Goal: Transaction & Acquisition: Purchase product/service

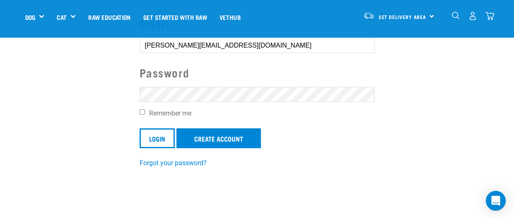
scroll to position [94, 0]
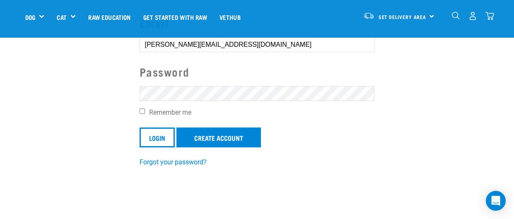
click at [142, 111] on input "Remember me" at bounding box center [141, 110] width 5 height 5
checkbox input "true"
click at [157, 139] on input "Login" at bounding box center [156, 137] width 35 height 20
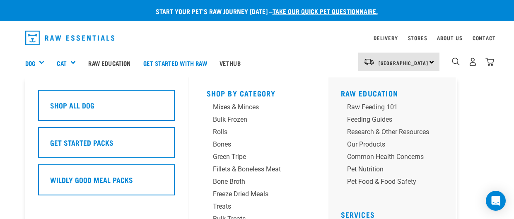
click at [45, 63] on div "Dog" at bounding box center [38, 62] width 26 height 33
click at [236, 160] on div "Green Tripe" at bounding box center [251, 157] width 77 height 10
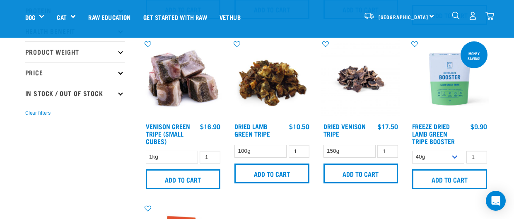
scroll to position [186, 0]
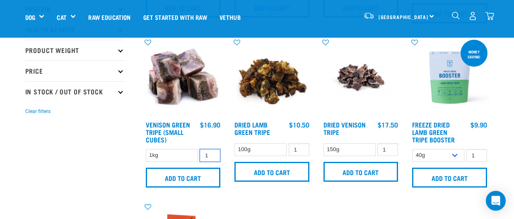
click at [218, 156] on input "1" at bounding box center [210, 155] width 21 height 13
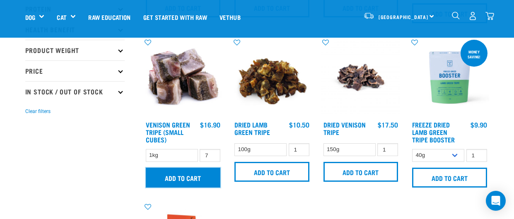
click at [182, 180] on input "Add to cart" at bounding box center [183, 178] width 75 height 20
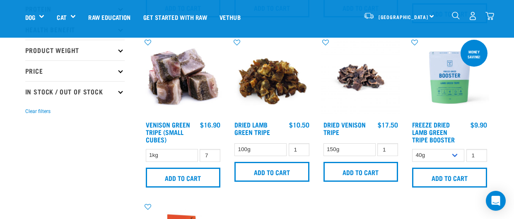
click at [32, 109] on button "delete" at bounding box center [28, 110] width 8 height 8
type input "8"
click at [212, 155] on input "8" at bounding box center [210, 155] width 21 height 13
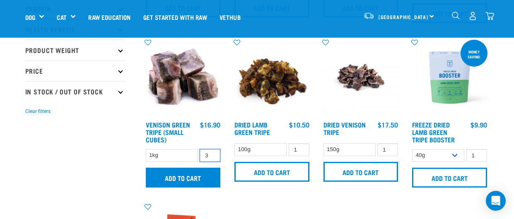
type input "3"
click at [188, 175] on input "Add to cart" at bounding box center [183, 178] width 75 height 20
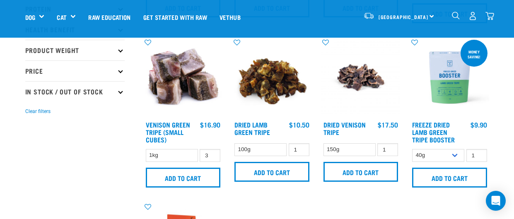
click at [452, 15] on img "dropdown navigation" at bounding box center [456, 16] width 8 height 8
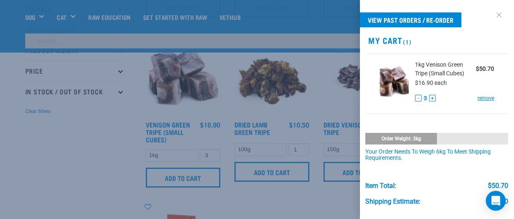
click at [498, 15] on link at bounding box center [498, 14] width 13 height 13
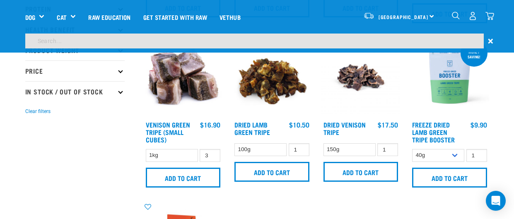
click at [136, 43] on input "search" at bounding box center [254, 41] width 458 height 15
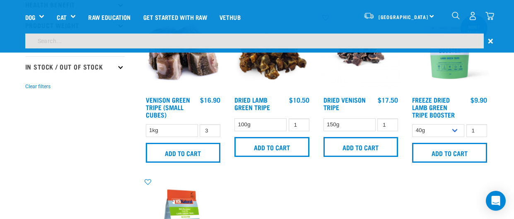
scroll to position [161, 0]
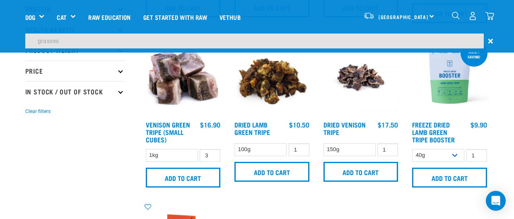
type input "grasses"
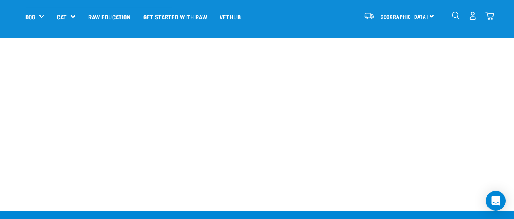
scroll to position [235, 0]
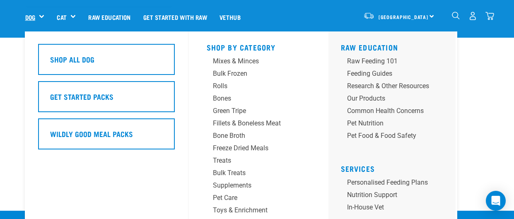
click at [35, 16] on link "Dog" at bounding box center [30, 17] width 10 height 10
click at [226, 159] on div "Treats" at bounding box center [251, 161] width 77 height 10
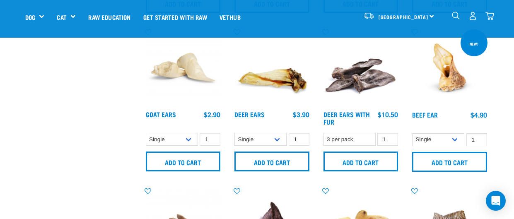
scroll to position [676, 0]
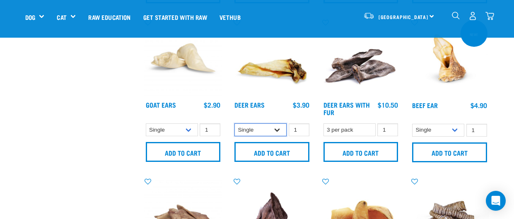
click at [274, 129] on select "Single 3 per pack 10 per pack" at bounding box center [260, 129] width 52 height 13
select select "443101"
click at [234, 123] on select "Single 3 per pack 10 per pack" at bounding box center [260, 129] width 52 height 13
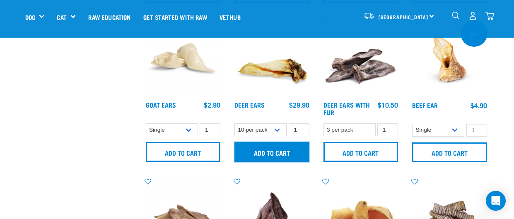
click at [285, 152] on input "Add to cart" at bounding box center [271, 152] width 75 height 20
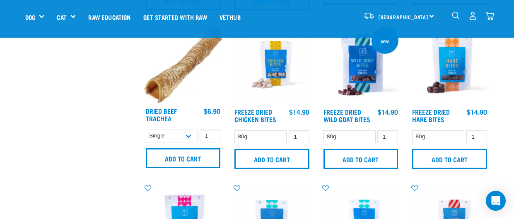
scroll to position [993, 0]
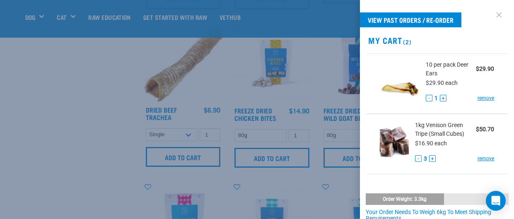
click at [498, 15] on link at bounding box center [498, 14] width 13 height 13
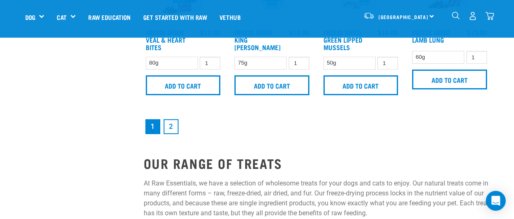
scroll to position [1231, 0]
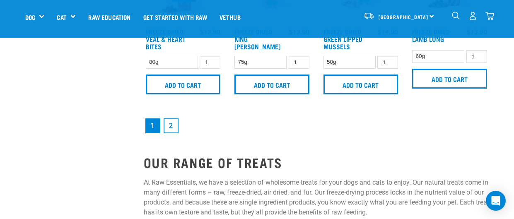
click at [171, 125] on link "2" at bounding box center [170, 125] width 15 height 15
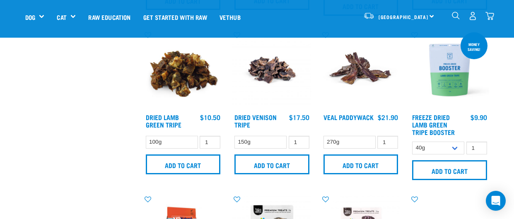
scroll to position [673, 0]
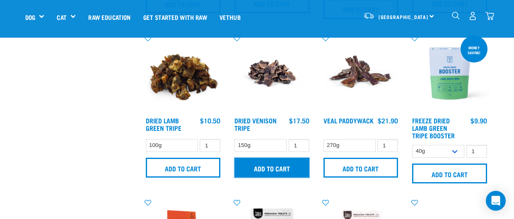
click at [274, 168] on input "Add to cart" at bounding box center [271, 168] width 75 height 20
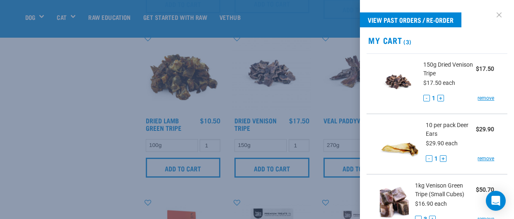
click at [498, 15] on link at bounding box center [498, 14] width 13 height 13
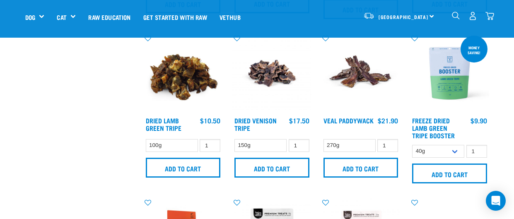
click at [455, 17] on img "dropdown navigation" at bounding box center [456, 16] width 8 height 8
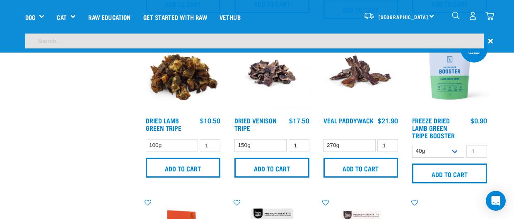
click at [96, 37] on input "search" at bounding box center [254, 41] width 458 height 15
type input "venison"
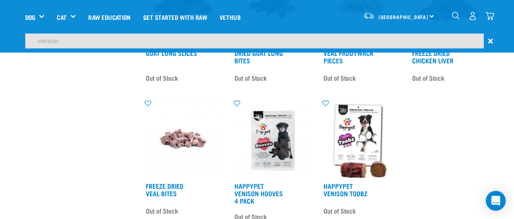
scroll to position [1054, 0]
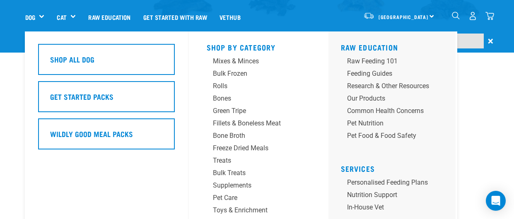
click at [43, 16] on div "Dog" at bounding box center [38, 16] width 26 height 33
click at [257, 126] on div "Fillets & Boneless Meat" at bounding box center [251, 123] width 77 height 10
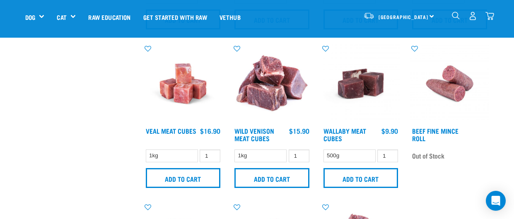
scroll to position [490, 0]
click at [307, 155] on input "1" at bounding box center [299, 156] width 21 height 13
type input "5"
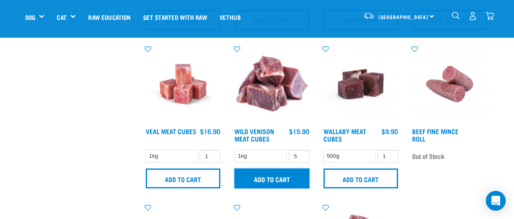
click at [263, 176] on input "Add to cart" at bounding box center [271, 178] width 75 height 20
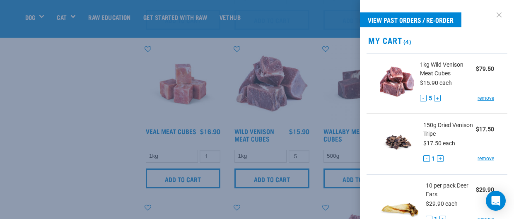
click at [498, 15] on link at bounding box center [498, 14] width 13 height 13
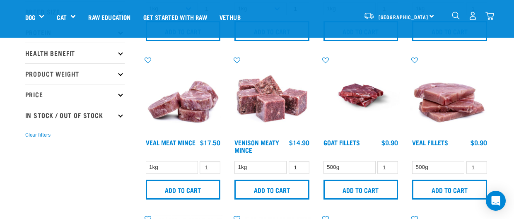
scroll to position [161, 0]
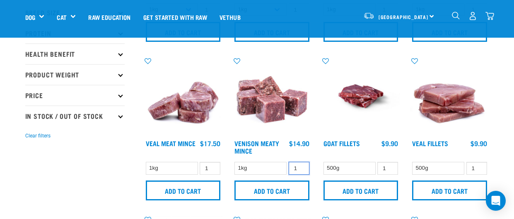
click at [297, 168] on input "1" at bounding box center [299, 168] width 21 height 13
type input "5"
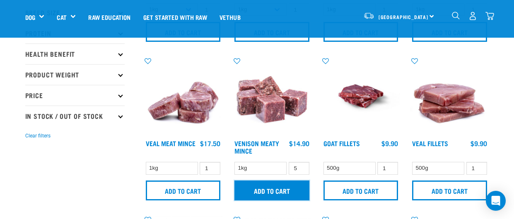
click at [272, 189] on input "Add to cart" at bounding box center [271, 190] width 75 height 20
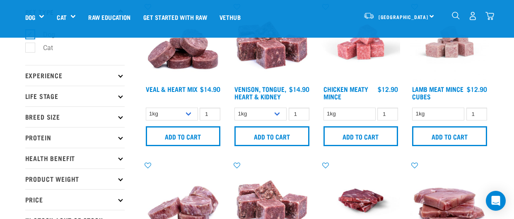
scroll to position [56, 0]
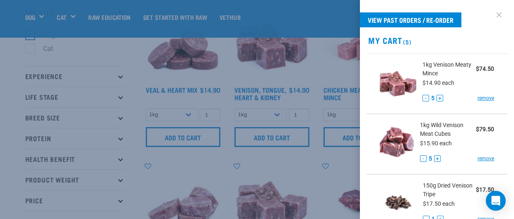
click at [498, 15] on link at bounding box center [498, 14] width 13 height 13
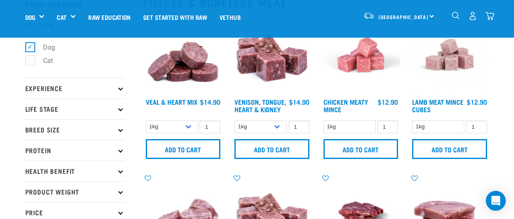
scroll to position [0, 0]
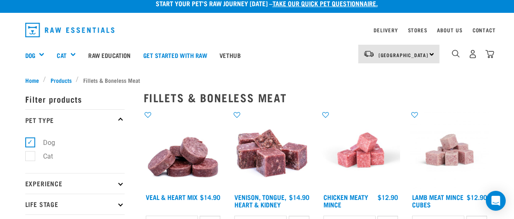
scroll to position [10, 0]
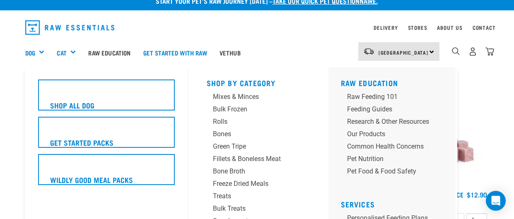
click at [44, 54] on div "Dog" at bounding box center [38, 52] width 26 height 33
click at [242, 97] on div "Mixes & Minces" at bounding box center [251, 97] width 77 height 10
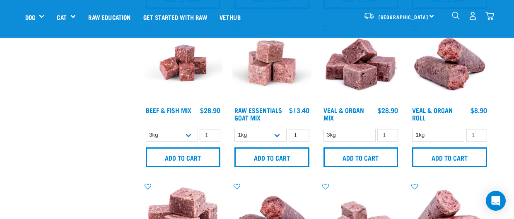
scroll to position [358, 0]
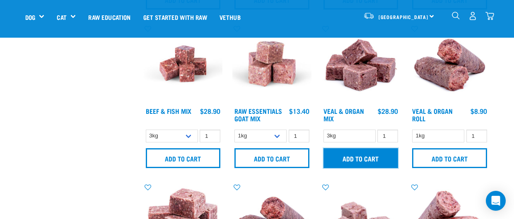
click at [374, 156] on input "Add to cart" at bounding box center [360, 158] width 75 height 20
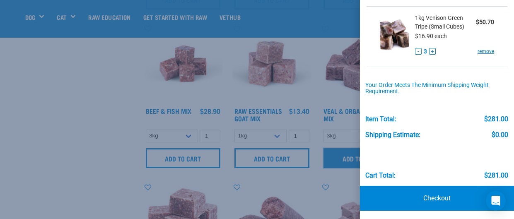
scroll to position [350, 0]
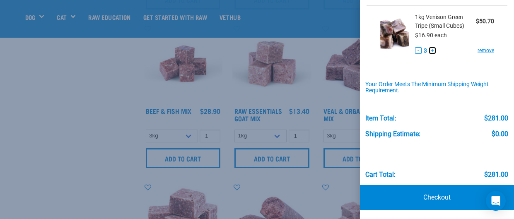
click at [431, 52] on button "+" at bounding box center [432, 50] width 7 height 7
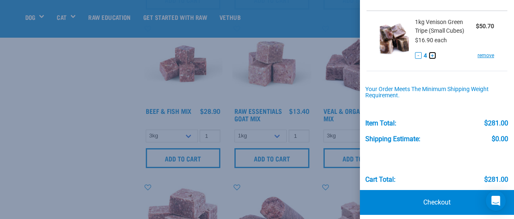
scroll to position [344, 0]
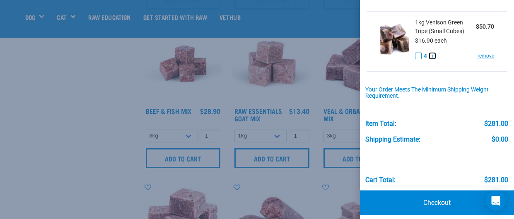
click at [431, 56] on button "+" at bounding box center [432, 56] width 7 height 7
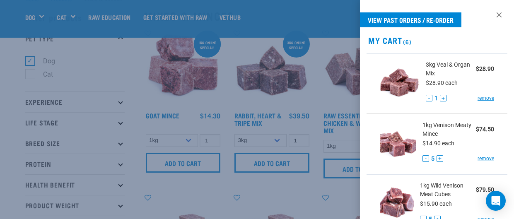
scroll to position [24, 0]
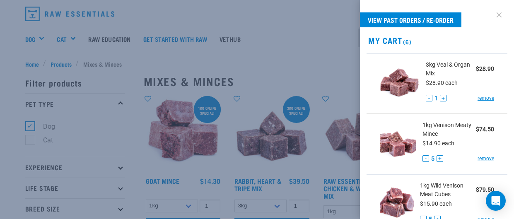
click at [498, 15] on link at bounding box center [498, 14] width 13 height 13
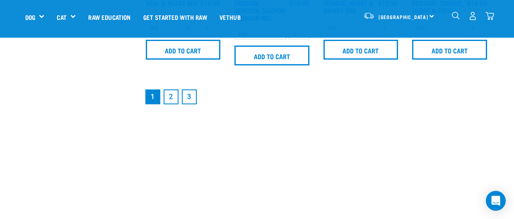
scroll to position [1272, 0]
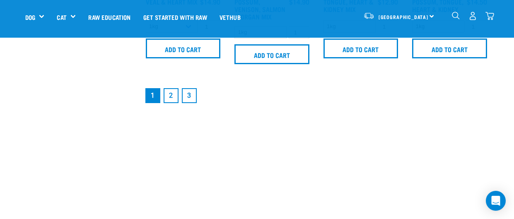
click at [173, 101] on link "2" at bounding box center [170, 95] width 15 height 15
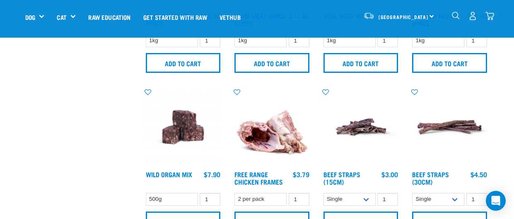
scroll to position [446, 0]
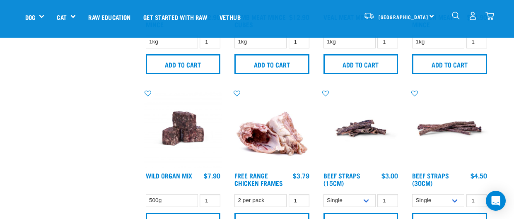
click at [490, 15] on img "dropdown navigation" at bounding box center [489, 16] width 9 height 9
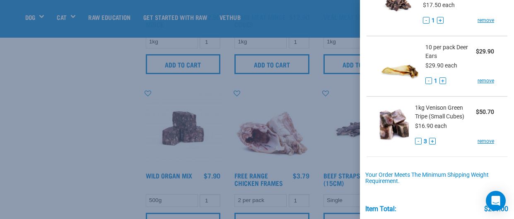
scroll to position [262, 0]
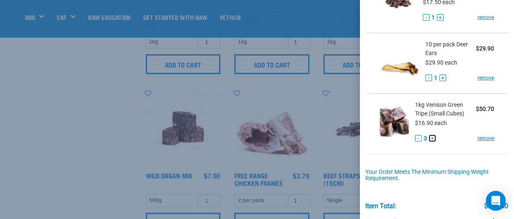
click at [432, 139] on button "+" at bounding box center [432, 138] width 7 height 7
click at [431, 138] on button "+" at bounding box center [432, 138] width 7 height 7
click at [431, 139] on button "+" at bounding box center [432, 138] width 7 height 7
click at [431, 137] on button "+" at bounding box center [432, 138] width 7 height 7
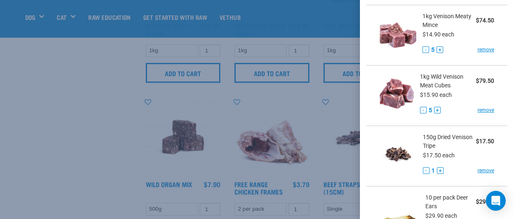
scroll to position [0, 0]
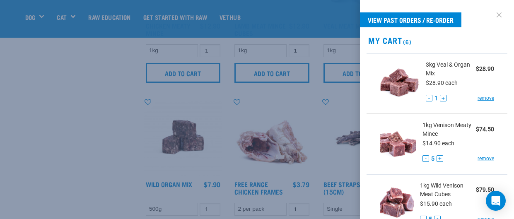
click at [498, 15] on link at bounding box center [498, 14] width 13 height 13
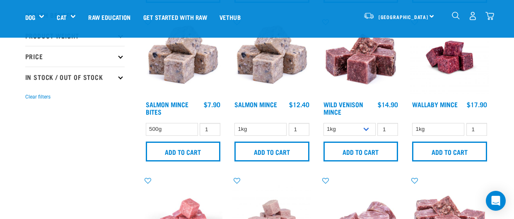
scroll to position [192, 0]
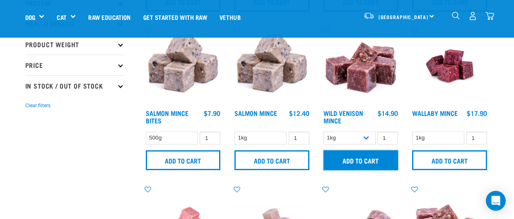
click at [385, 160] on input "Add to cart" at bounding box center [360, 160] width 75 height 20
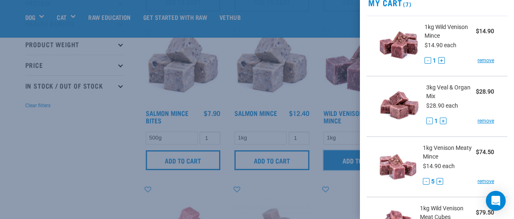
scroll to position [37, 0]
click at [482, 61] on link "remove" at bounding box center [485, 60] width 17 height 7
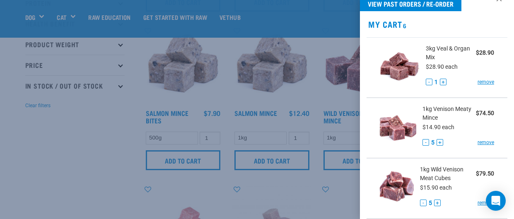
scroll to position [0, 0]
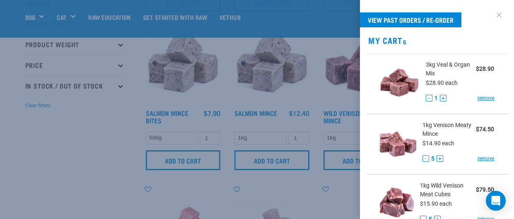
click at [500, 13] on link at bounding box center [498, 14] width 13 height 13
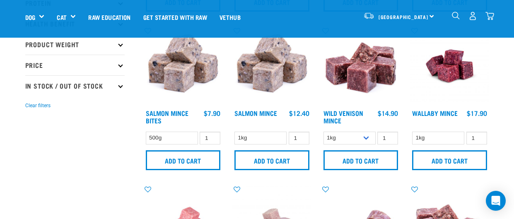
click at [491, 17] on img "dropdown navigation" at bounding box center [489, 16] width 9 height 9
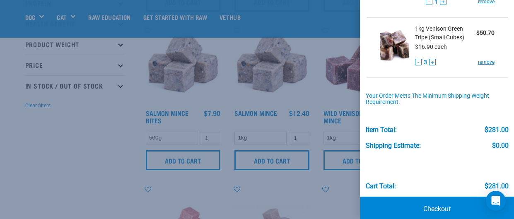
scroll to position [350, 0]
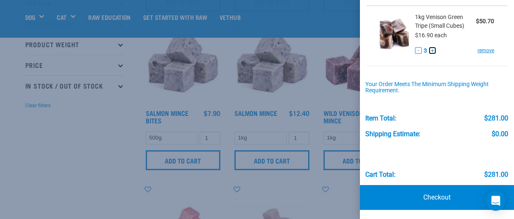
click at [433, 49] on button "+" at bounding box center [432, 50] width 7 height 7
click at [432, 50] on button "+" at bounding box center [432, 50] width 7 height 7
click at [434, 50] on button "+" at bounding box center [432, 50] width 7 height 7
click at [417, 195] on link "Checkout" at bounding box center [437, 197] width 154 height 25
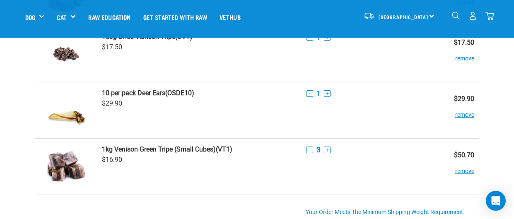
scroll to position [222, 0]
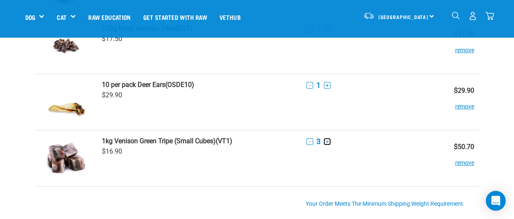
click at [328, 141] on button "+" at bounding box center [327, 141] width 7 height 7
click at [327, 140] on button "+" at bounding box center [327, 141] width 7 height 7
click at [330, 144] on div "- 5 +" at bounding box center [367, 141] width 123 height 9
click at [326, 144] on button "+" at bounding box center [327, 141] width 7 height 7
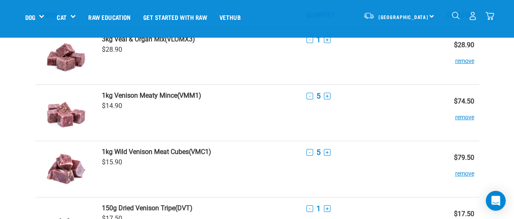
scroll to position [31, 0]
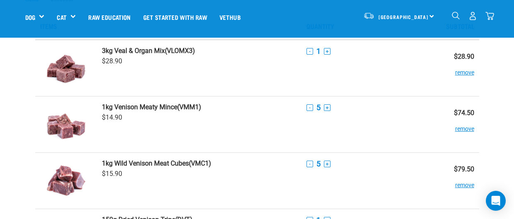
click at [389, 144] on td "- 5 +" at bounding box center [367, 124] width 133 height 56
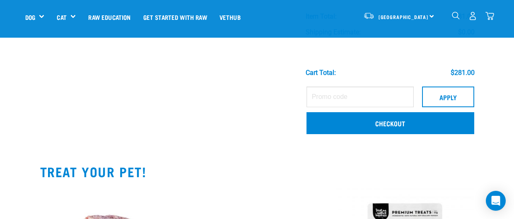
scroll to position [438, 0]
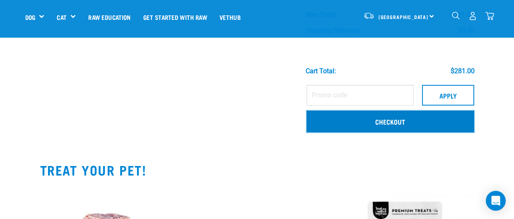
click at [439, 123] on link "Checkout" at bounding box center [390, 122] width 168 height 22
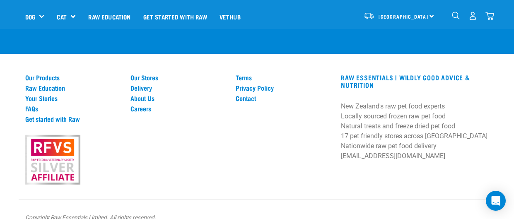
scroll to position [527, 0]
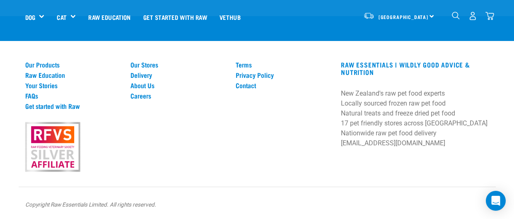
click at [457, 17] on img "dropdown navigation" at bounding box center [456, 16] width 8 height 8
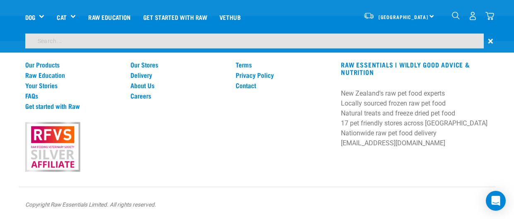
click at [56, 41] on input "search" at bounding box center [254, 41] width 458 height 15
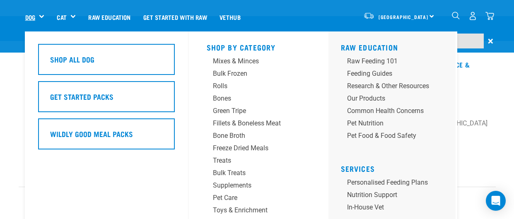
click at [35, 16] on link "Dog" at bounding box center [30, 17] width 10 height 10
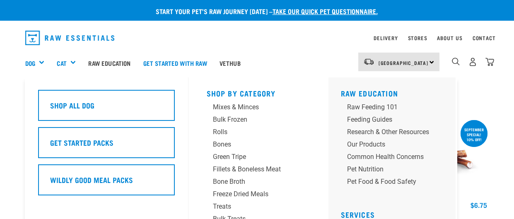
click at [46, 63] on div "Dog" at bounding box center [38, 62] width 26 height 33
click at [223, 147] on div "Bones" at bounding box center [251, 144] width 77 height 10
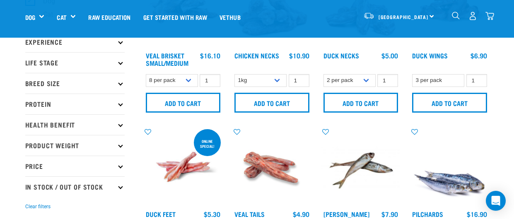
scroll to position [93, 0]
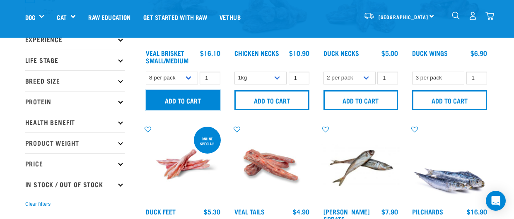
click at [188, 100] on input "Add to cart" at bounding box center [183, 100] width 75 height 20
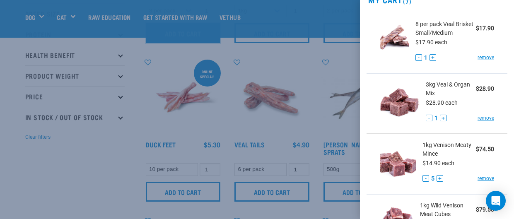
scroll to position [0, 0]
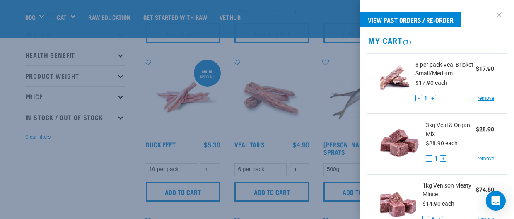
click at [498, 15] on link at bounding box center [498, 14] width 13 height 13
